Goal: Task Accomplishment & Management: Manage account settings

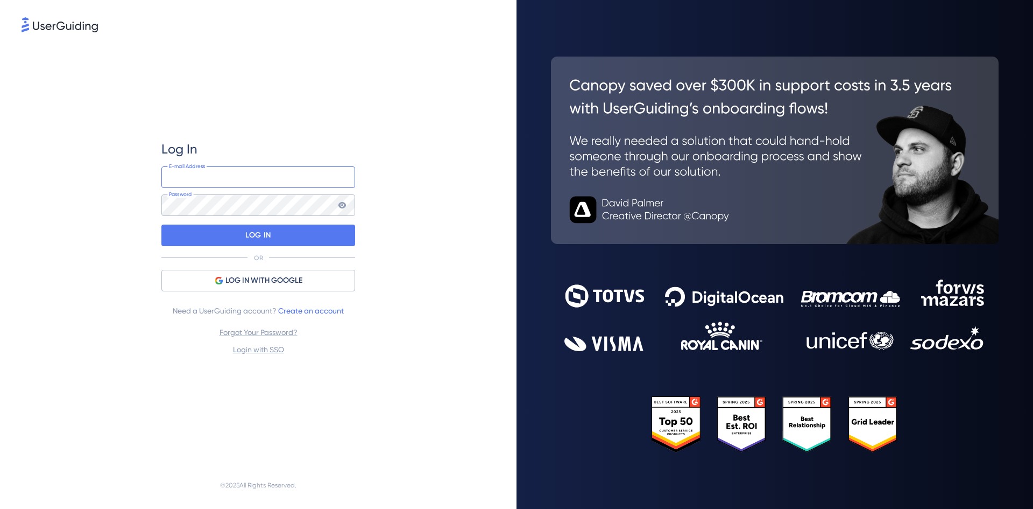
click at [239, 175] on input "email" at bounding box center [258, 177] width 194 height 22
click at [161, 227] on div at bounding box center [161, 227] width 0 height 0
type input "[PERSON_NAME][EMAIL_ADDRESS][PERSON_NAME][PERSON_NAME][DOMAIN_NAME]"
click at [452, 280] on div "Log In [PERSON_NAME][EMAIL_ADDRESS][PERSON_NAME][PERSON_NAME][DOMAIN_NAME] E-ma…" at bounding box center [259, 247] width 474 height 427
click at [271, 351] on link "Login with SSO" at bounding box center [258, 349] width 51 height 9
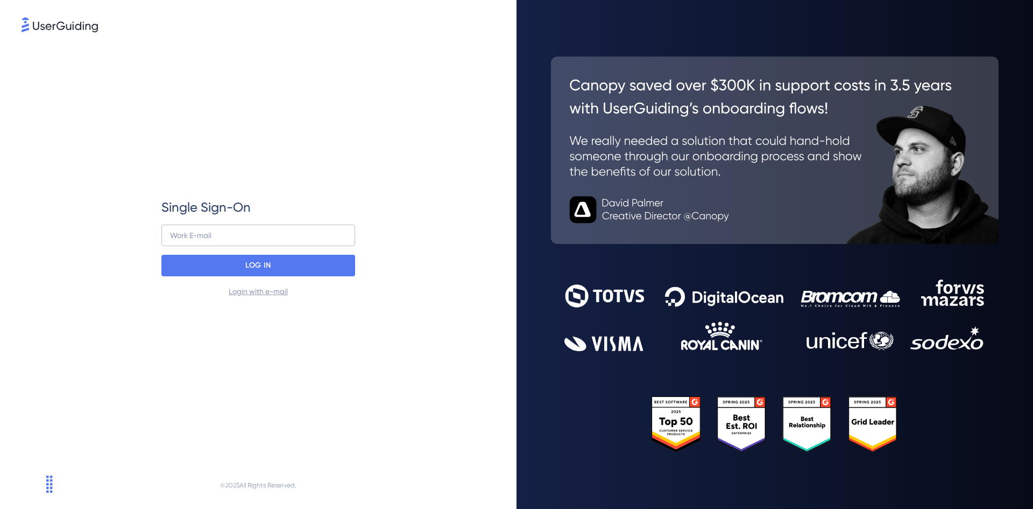
click at [267, 223] on div "Single Sign-On Work E-mail LOG IN Login with e-mail" at bounding box center [258, 248] width 194 height 99
click at [266, 232] on input "email" at bounding box center [258, 235] width 194 height 22
type input "[PERSON_NAME][EMAIL_ADDRESS][PERSON_NAME][PERSON_NAME][DOMAIN_NAME]"
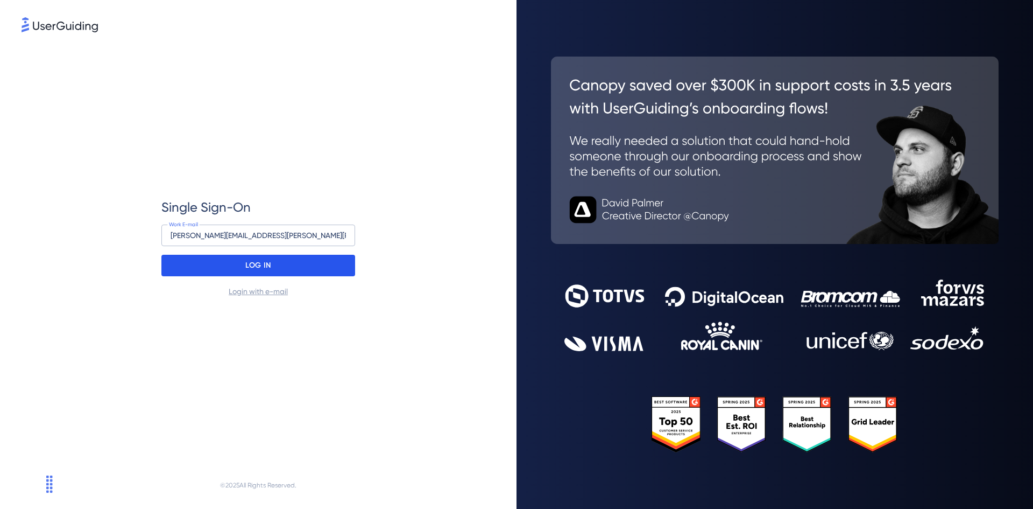
click at [298, 263] on div "LOG IN" at bounding box center [258, 266] width 194 height 22
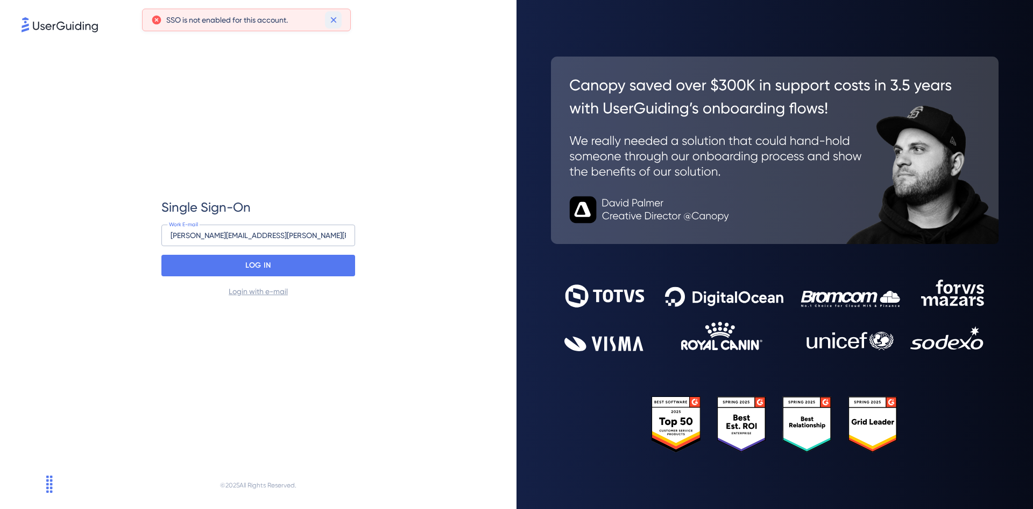
click at [337, 19] on icon at bounding box center [333, 20] width 11 height 11
click at [265, 294] on link "Login with e-mail" at bounding box center [258, 291] width 59 height 9
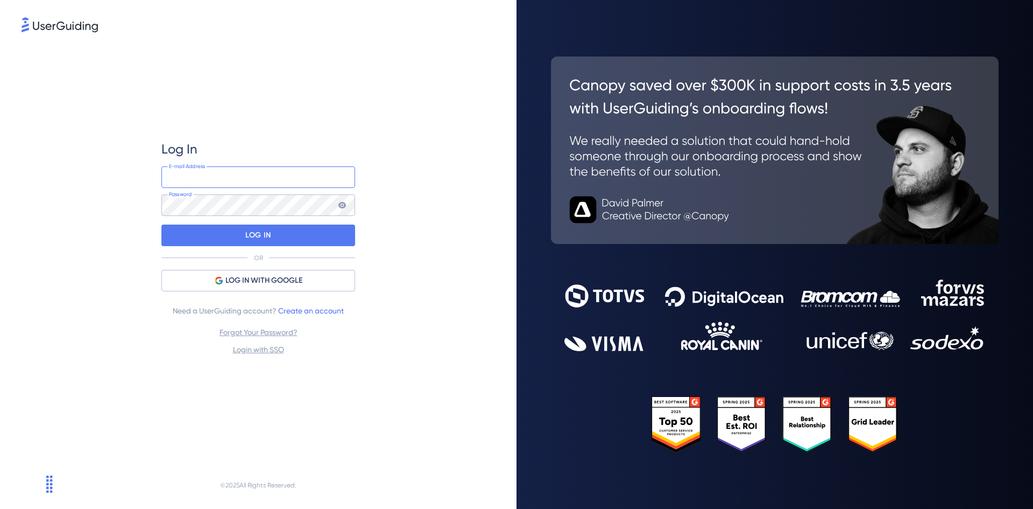
click at [222, 168] on input "email" at bounding box center [258, 177] width 194 height 22
click at [161, 199] on div at bounding box center [161, 199] width 0 height 0
